Goal: Transaction & Acquisition: Book appointment/travel/reservation

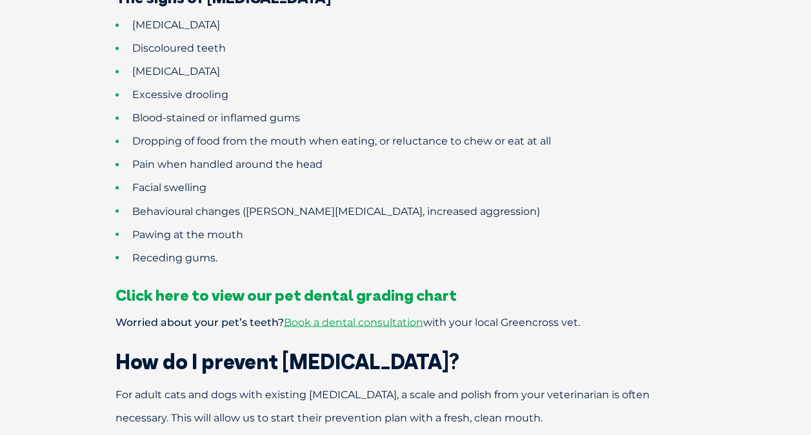
scroll to position [1016, 0]
click at [365, 284] on span "Click here to view our pet dental grading chart" at bounding box center [285, 293] width 341 height 19
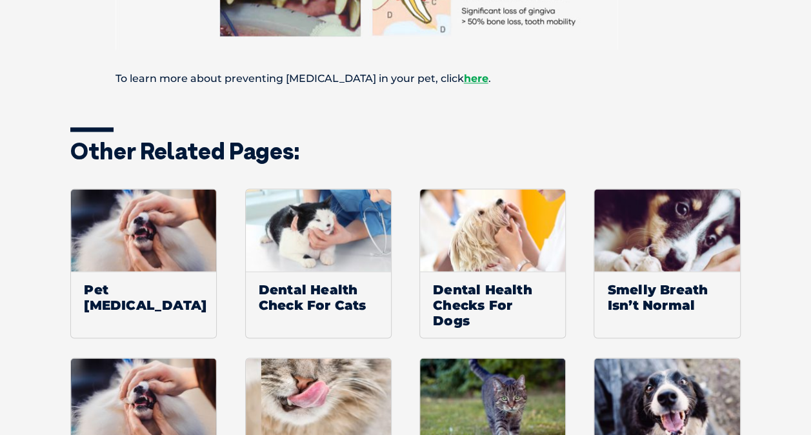
scroll to position [935, 0]
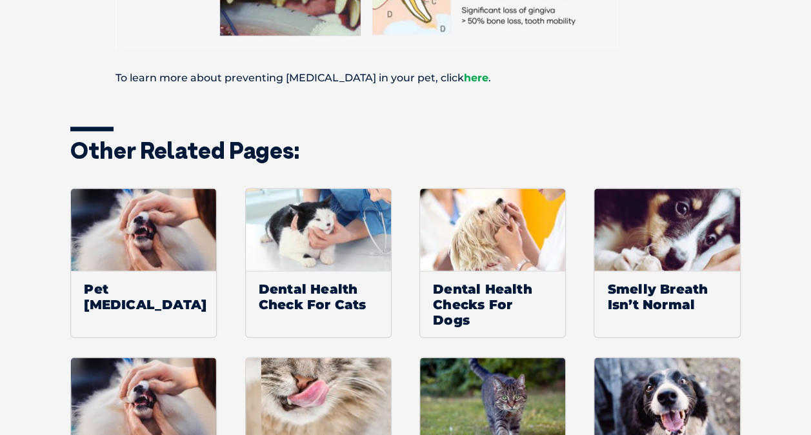
click at [464, 77] on link "here" at bounding box center [476, 78] width 25 height 12
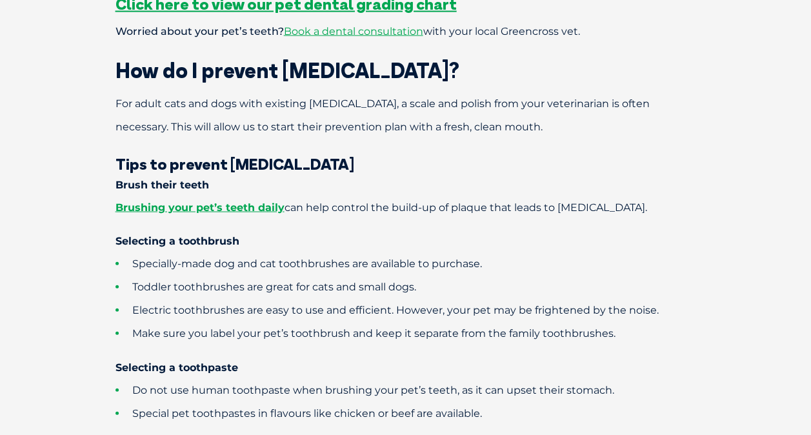
scroll to position [1308, 0]
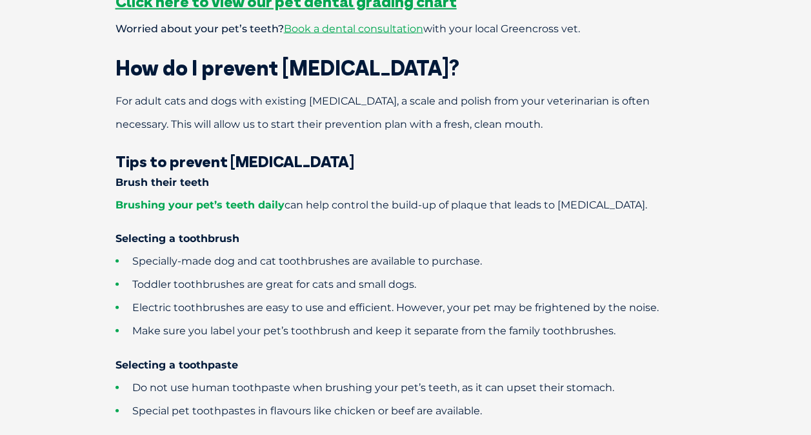
click at [252, 199] on link "Brushing your pet’s teeth daily" at bounding box center [199, 205] width 169 height 12
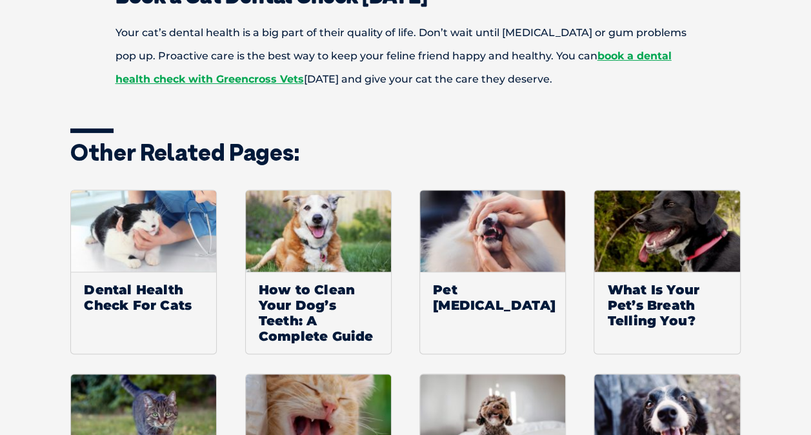
scroll to position [2565, 0]
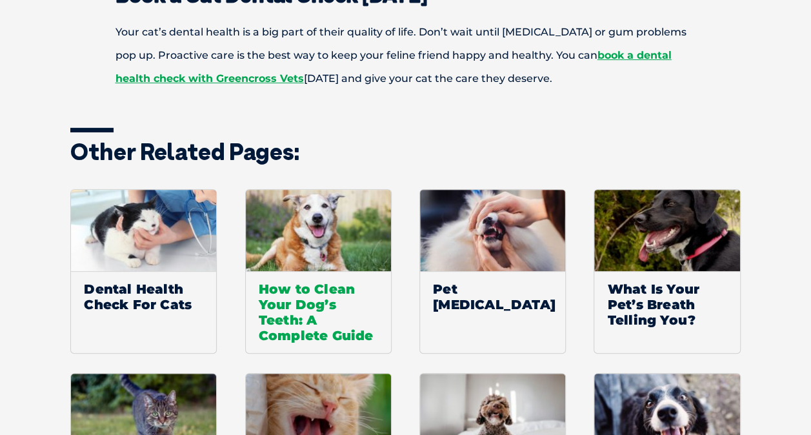
click at [306, 201] on img at bounding box center [318, 231] width 145 height 82
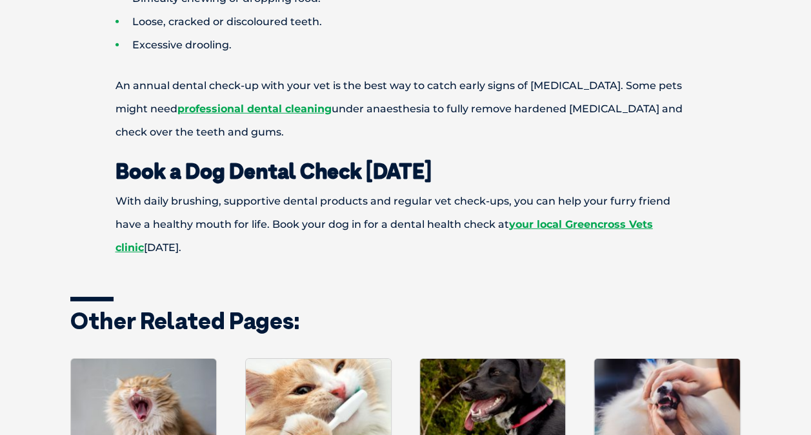
scroll to position [1903, 0]
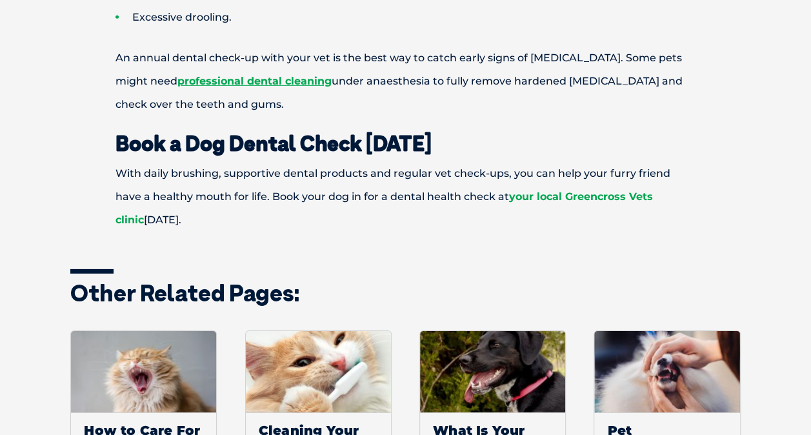
click at [554, 195] on link "your local Greencross Vets clinic" at bounding box center [383, 207] width 537 height 35
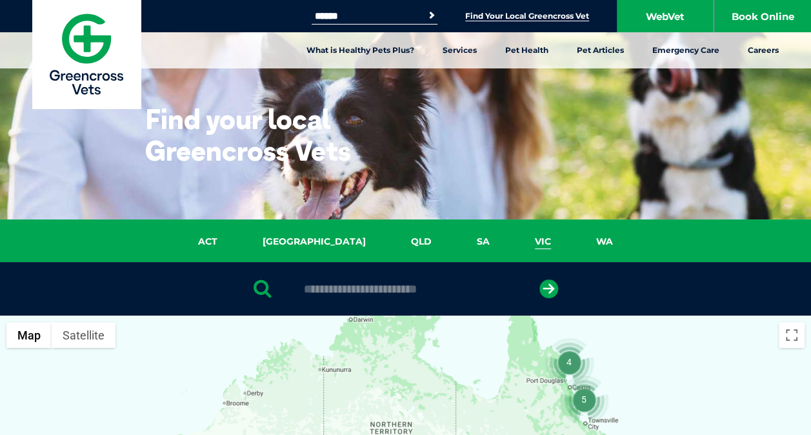
click at [512, 244] on link "VIC" at bounding box center [542, 241] width 61 height 15
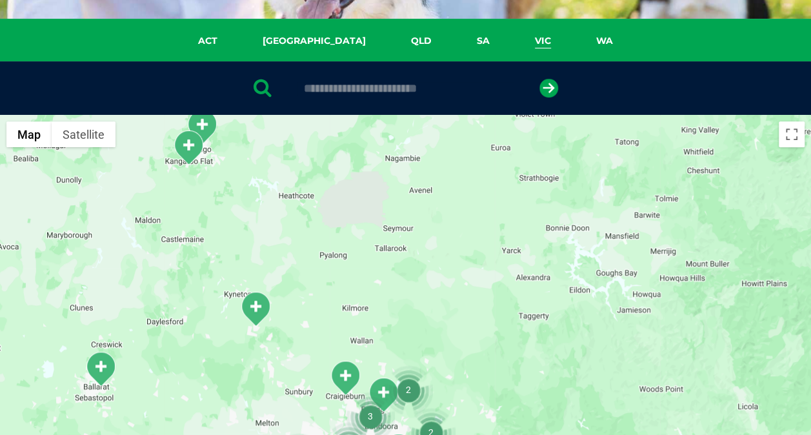
scroll to position [199, 0]
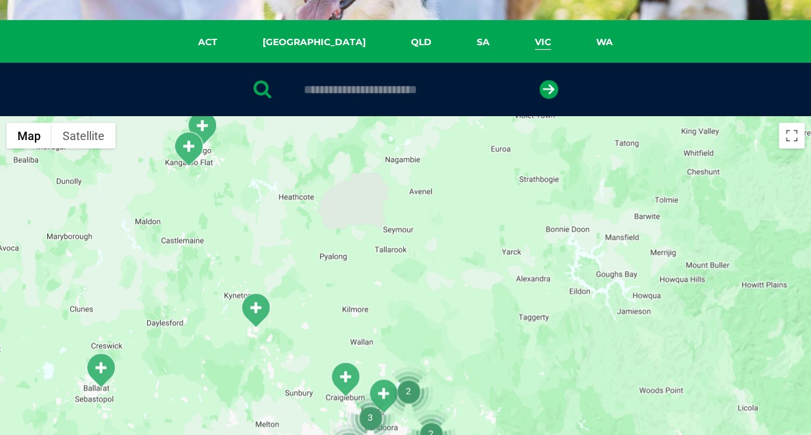
click at [439, 88] on input "text" at bounding box center [405, 89] width 216 height 13
type input "****"
click at [547, 89] on icon "submit" at bounding box center [548, 89] width 19 height 19
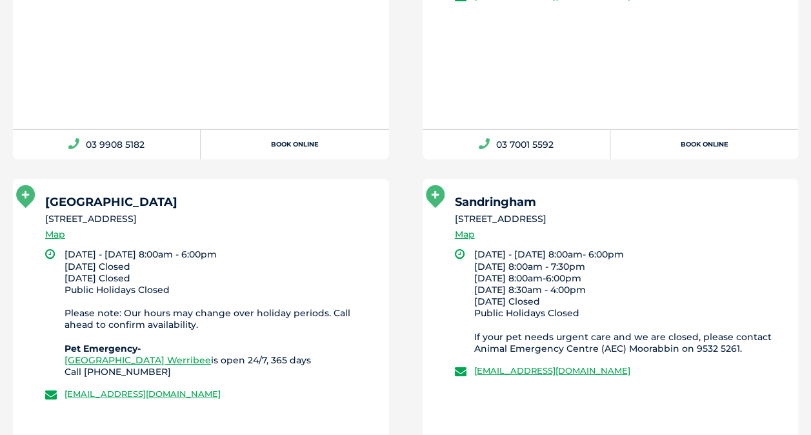
scroll to position [1770, 0]
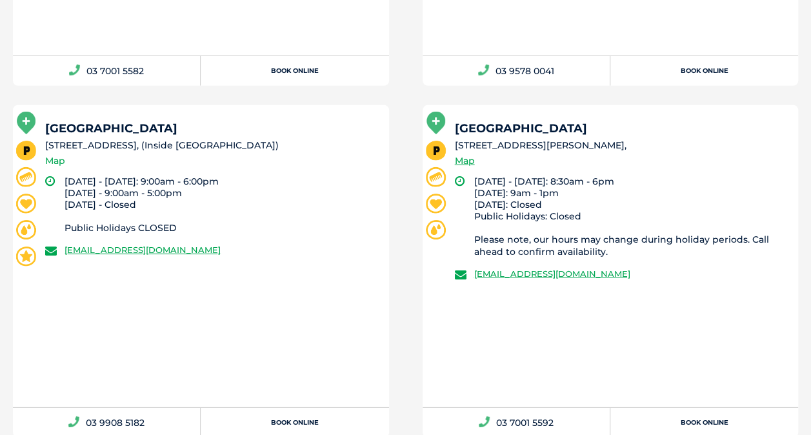
click at [60, 160] on link "Map" at bounding box center [55, 161] width 20 height 15
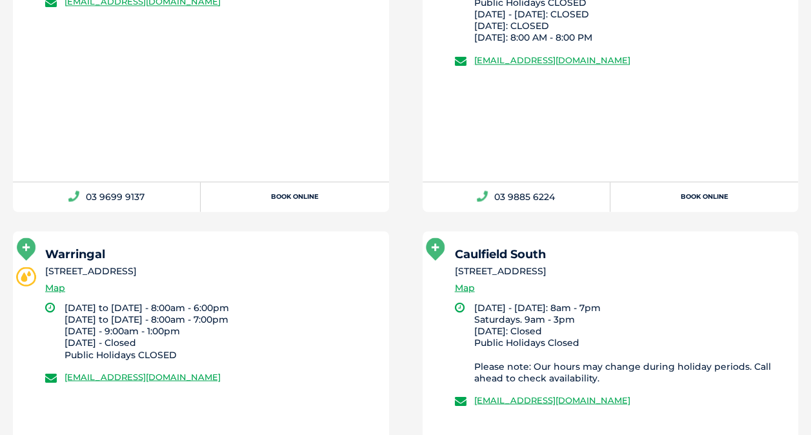
scroll to position [296, 0]
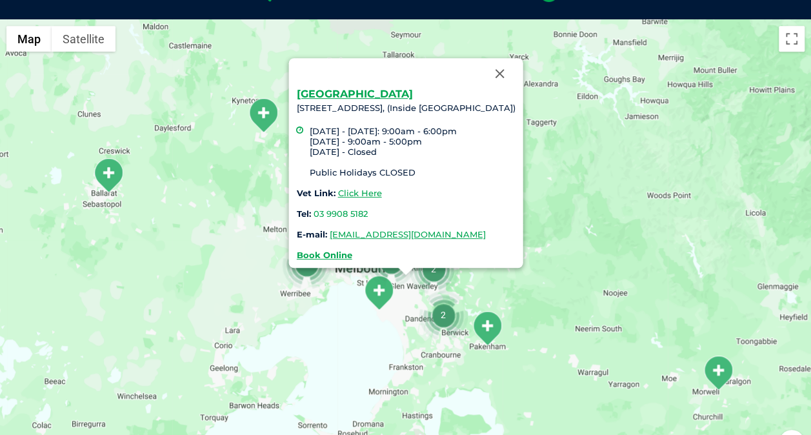
click at [306, 86] on div at bounding box center [390, 73] width 188 height 31
click at [306, 90] on link "Box Hill" at bounding box center [354, 94] width 116 height 12
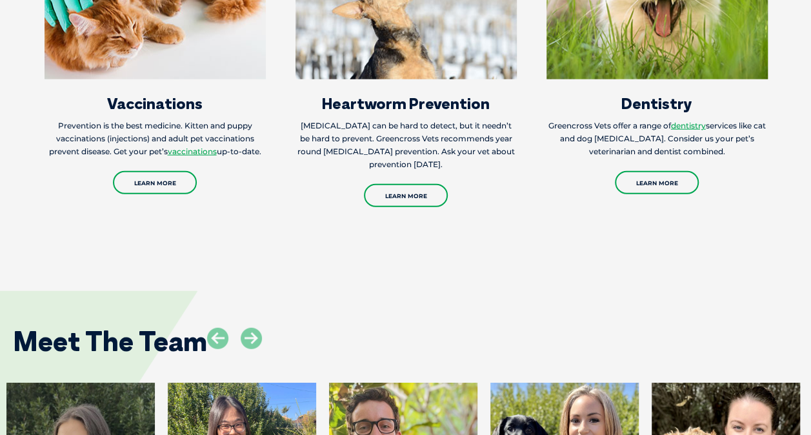
scroll to position [1543, 0]
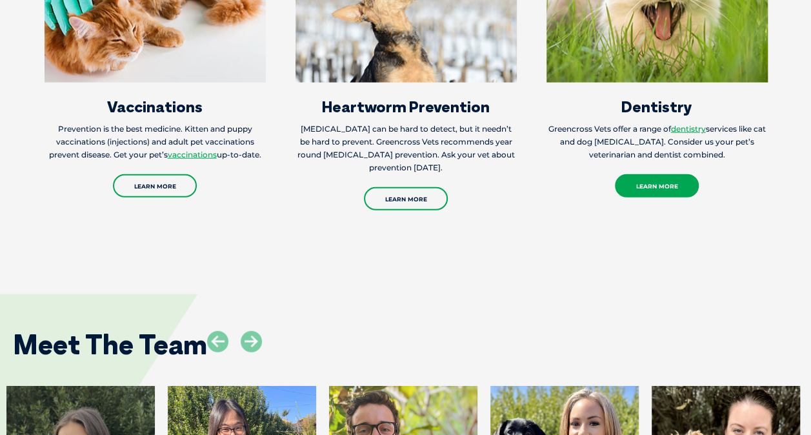
click at [636, 174] on link "Learn More" at bounding box center [657, 185] width 84 height 23
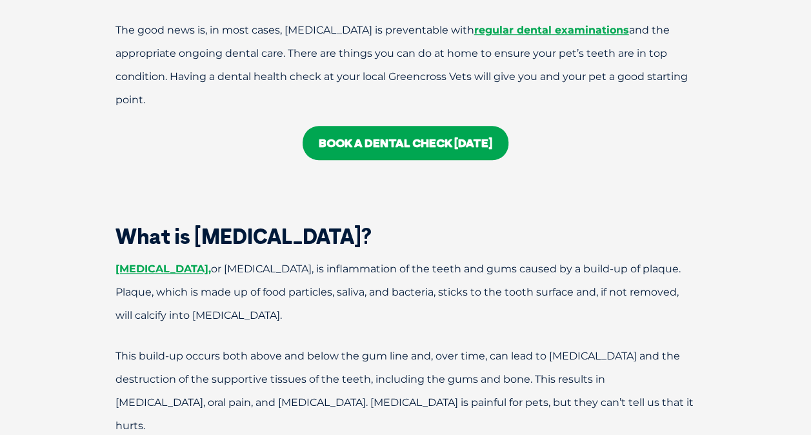
scroll to position [511, 0]
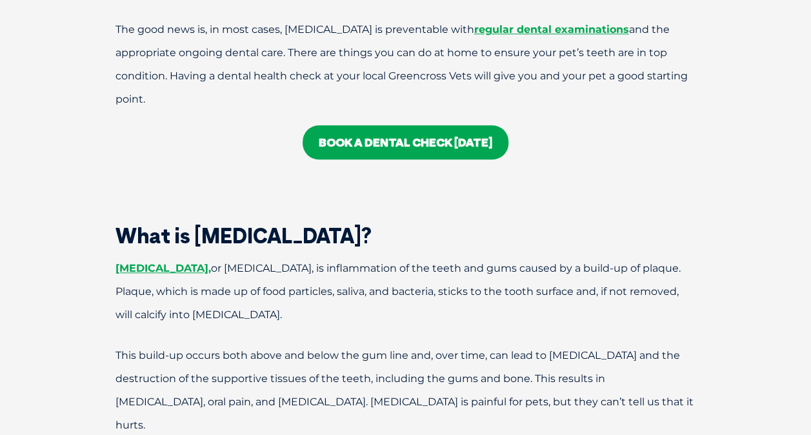
click at [462, 148] on link "BOOK A DENTAL CHECK TODAY" at bounding box center [406, 142] width 206 height 34
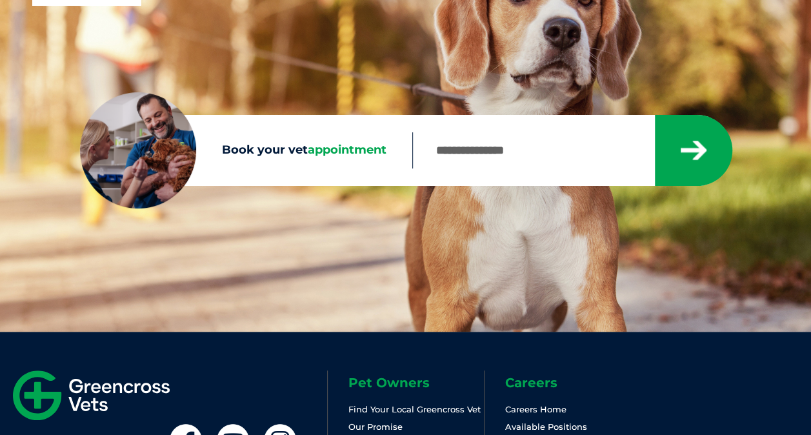
scroll to position [104, 0]
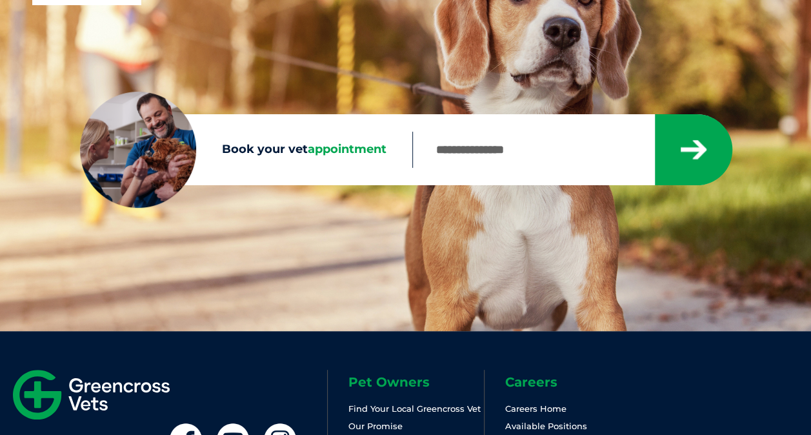
click at [474, 166] on input "Book your vet appointment" at bounding box center [533, 150] width 242 height 36
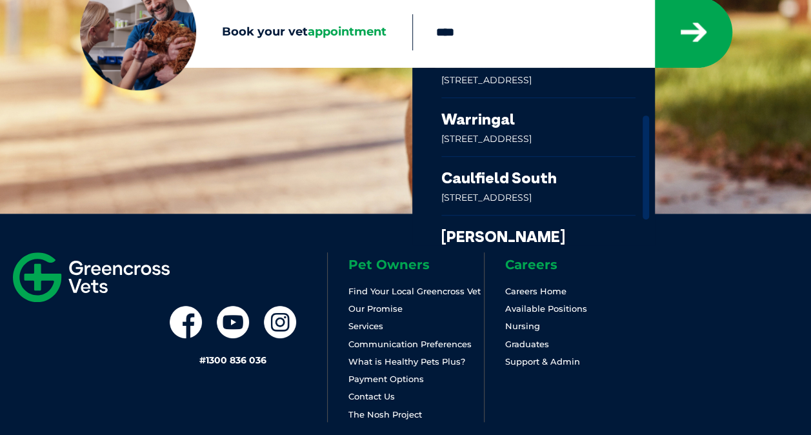
scroll to position [220, 0]
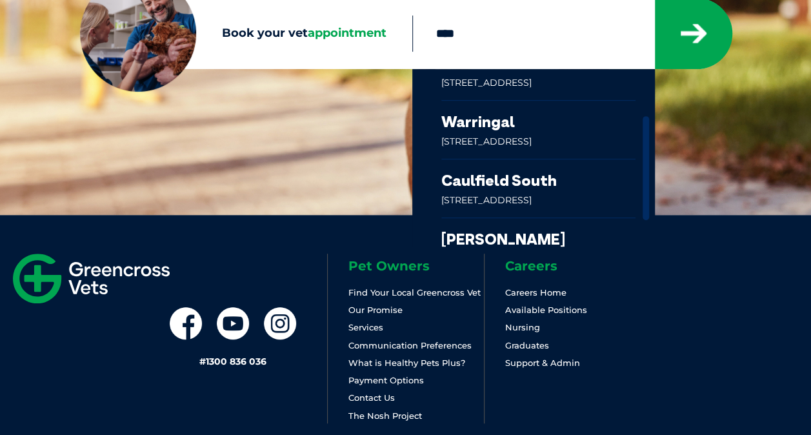
type input "****"
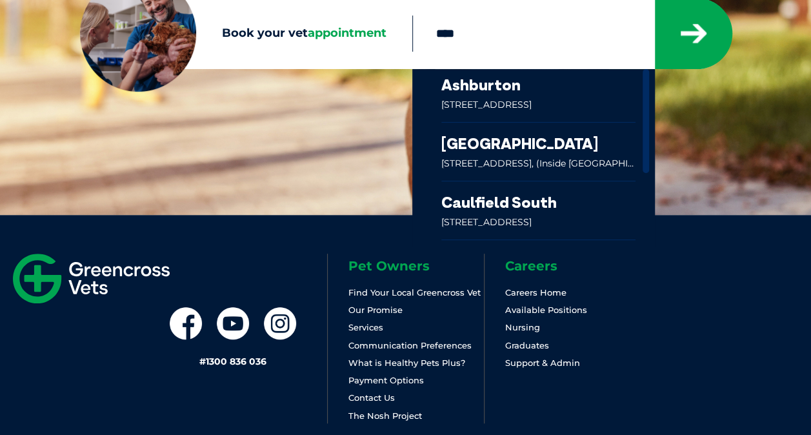
click at [537, 141] on link at bounding box center [538, 152] width 195 height 58
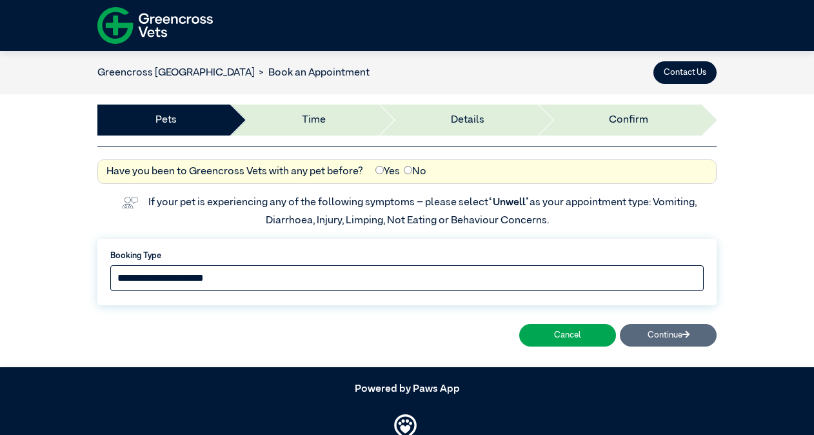
click at [297, 275] on select "**********" at bounding box center [407, 278] width 594 height 26
select select "*****"
click at [110, 265] on select "**********" at bounding box center [407, 278] width 594 height 26
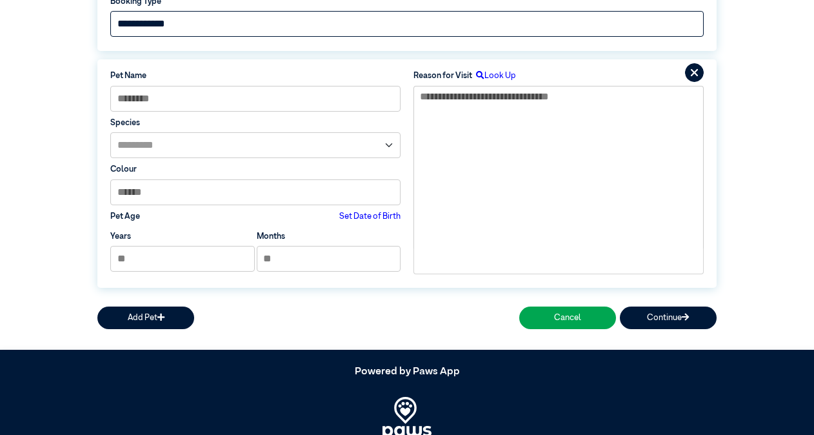
scroll to position [307, 0]
